Goal: Check status: Check status

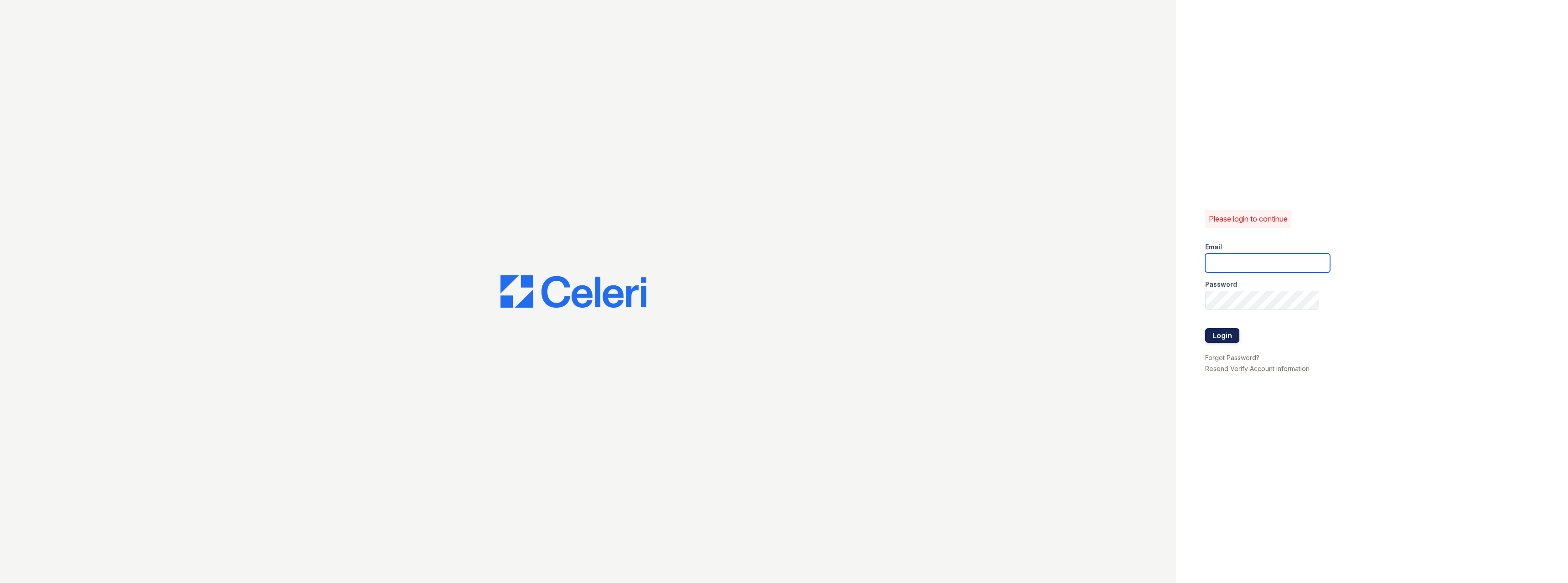
type input "[PERSON_NAME][EMAIL_ADDRESS][PERSON_NAME][DOMAIN_NAME]"
click at [1217, 340] on button "Login" at bounding box center [1223, 335] width 34 height 14
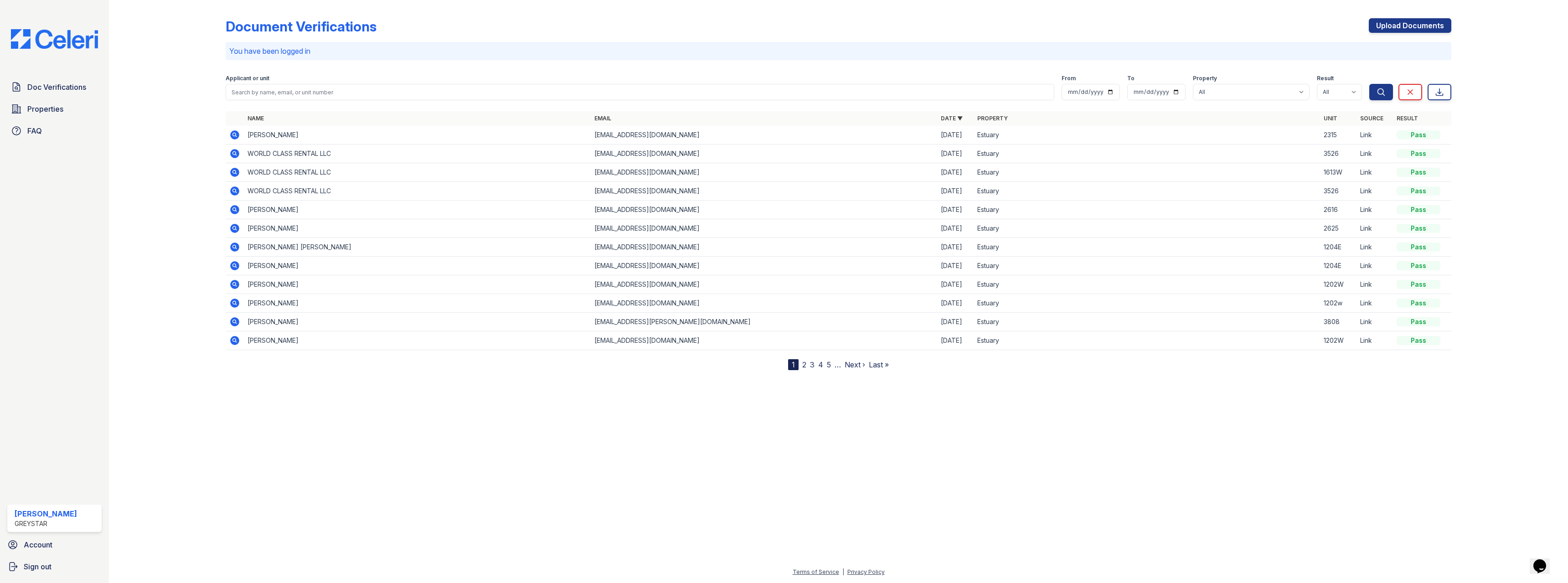
click at [236, 135] on icon at bounding box center [235, 135] width 10 height 10
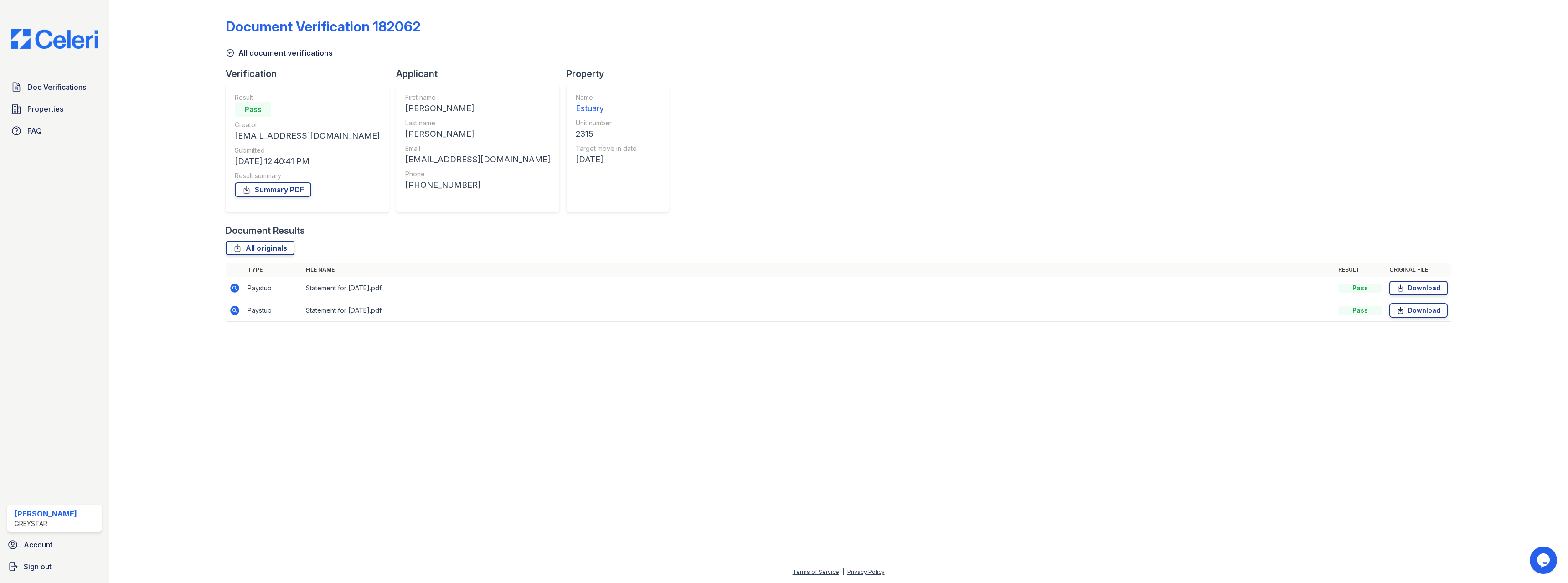
click at [233, 287] on icon at bounding box center [234, 287] width 10 height 10
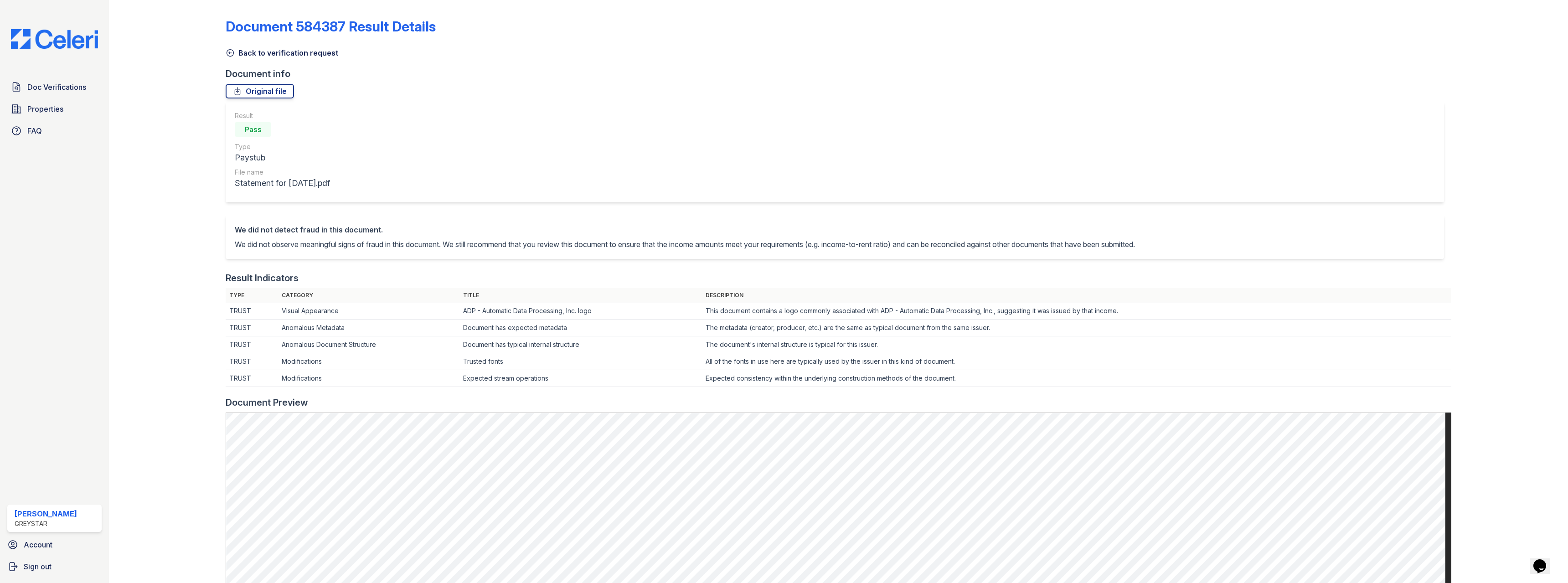
click at [230, 50] on icon at bounding box center [230, 53] width 10 height 10
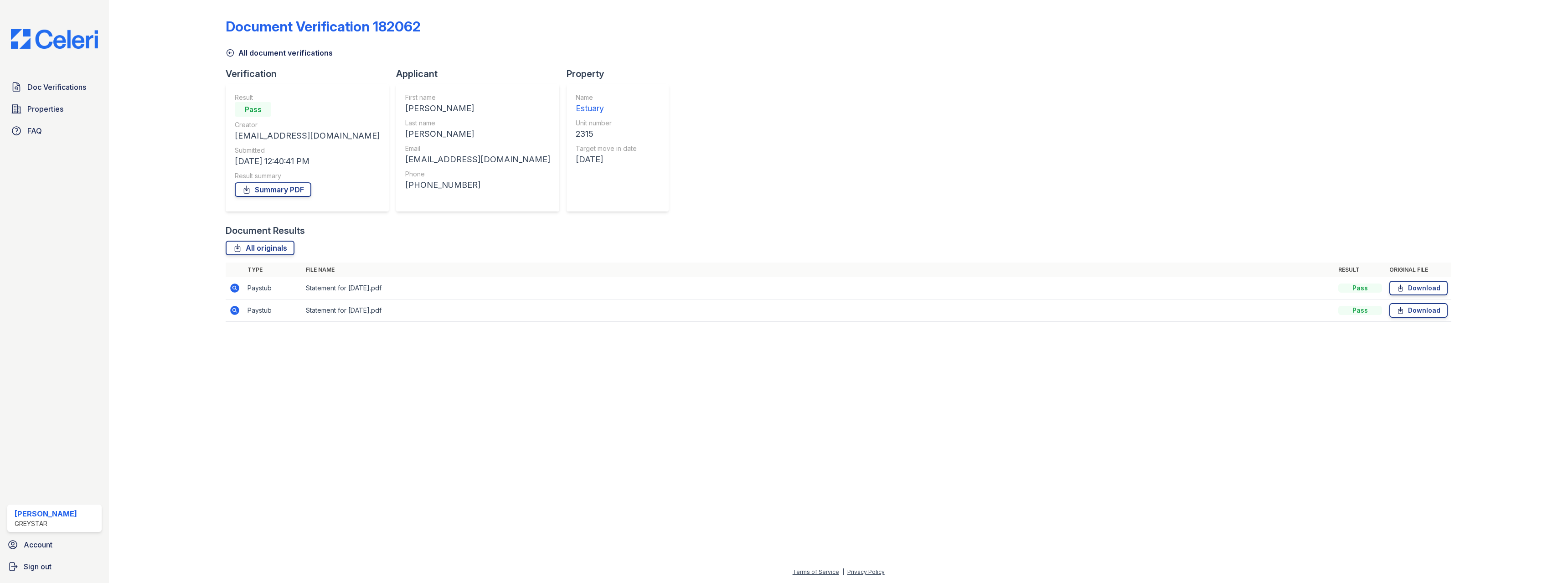
click at [237, 309] on icon at bounding box center [235, 310] width 10 height 10
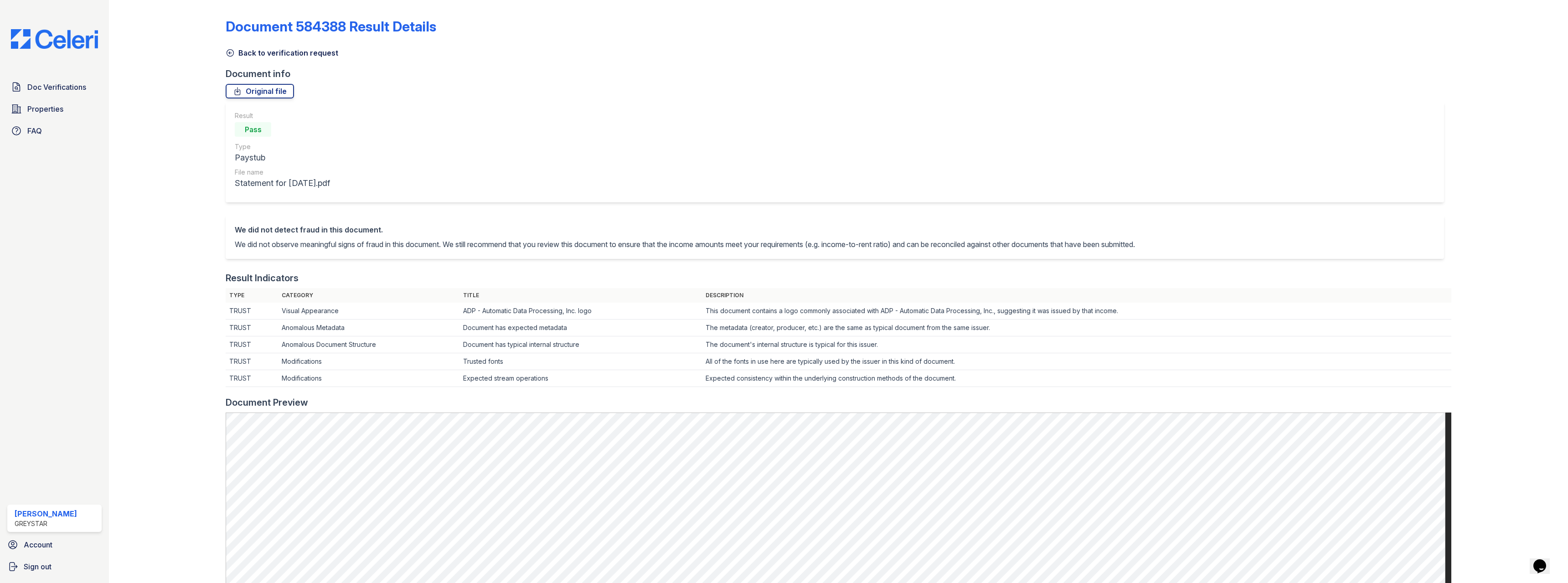
click at [230, 50] on icon at bounding box center [230, 53] width 10 height 10
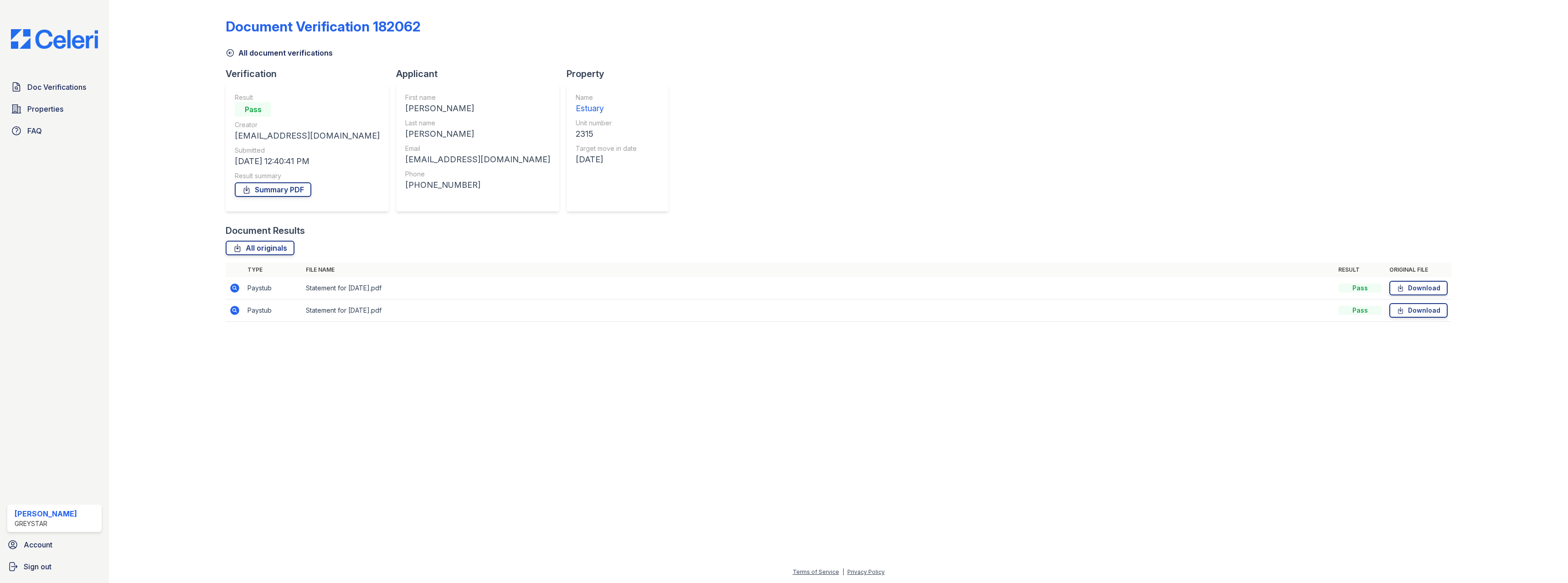
click at [238, 289] on icon at bounding box center [235, 288] width 10 height 10
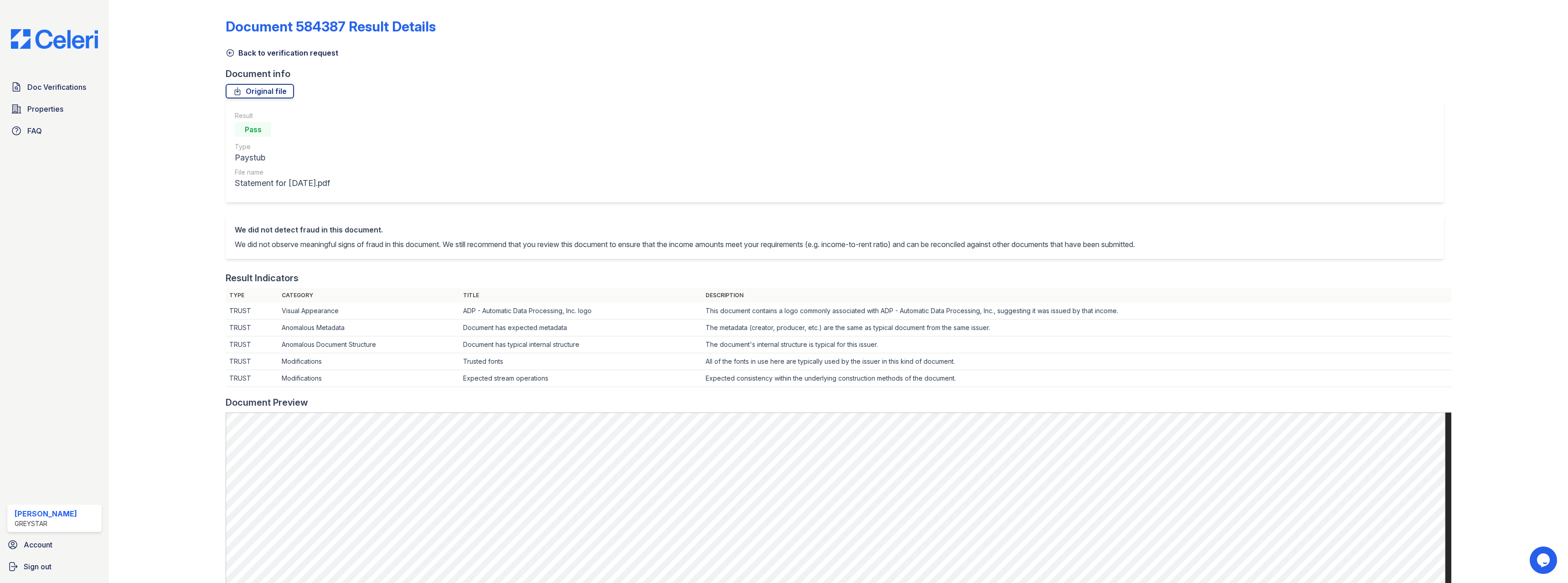
click at [233, 54] on icon at bounding box center [230, 52] width 7 height 7
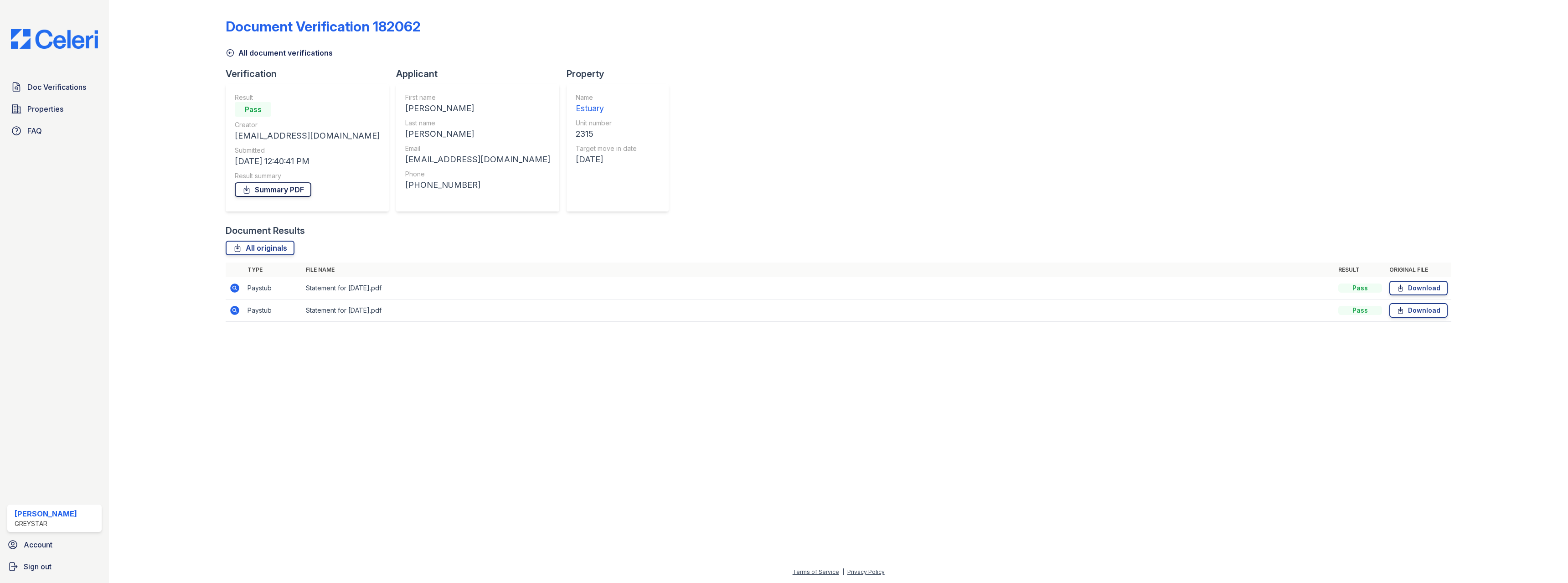
click at [283, 192] on link "Summary PDF" at bounding box center [273, 189] width 76 height 14
click at [273, 248] on link "All originals" at bounding box center [260, 247] width 69 height 14
